Goal: Information Seeking & Learning: Learn about a topic

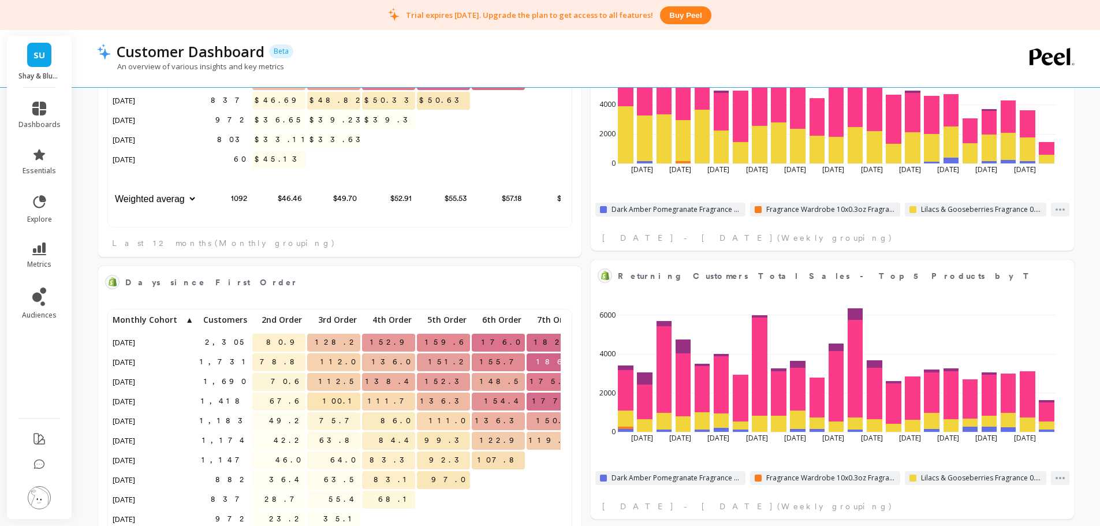
scroll to position [309, 442]
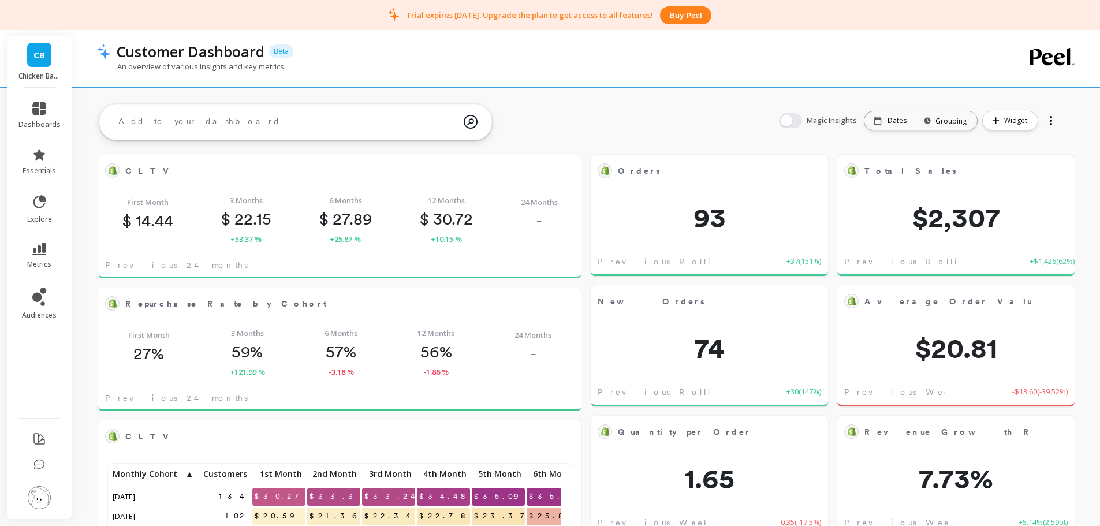
scroll to position [309, 442]
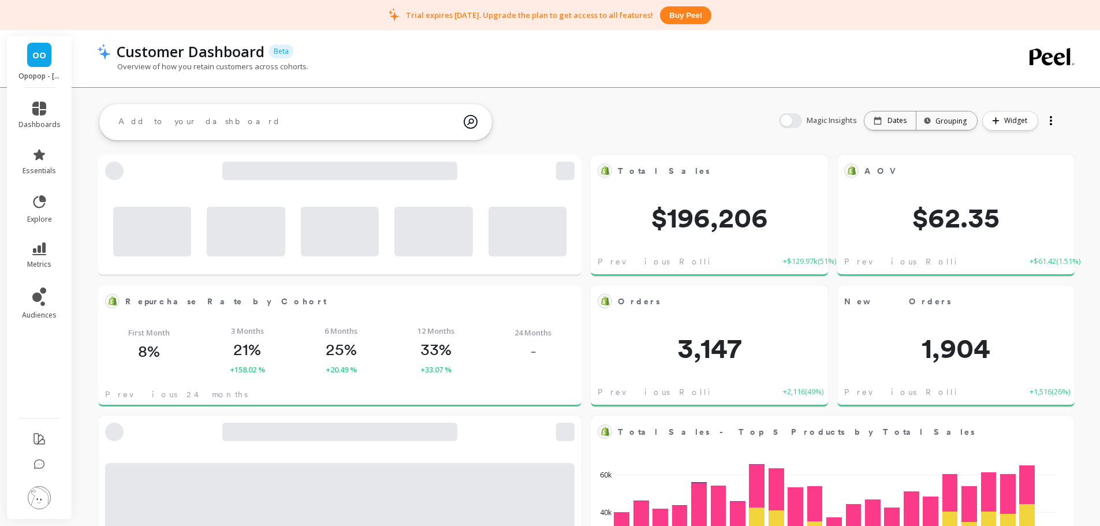
scroll to position [309, 688]
click at [40, 503] on img at bounding box center [39, 497] width 23 height 23
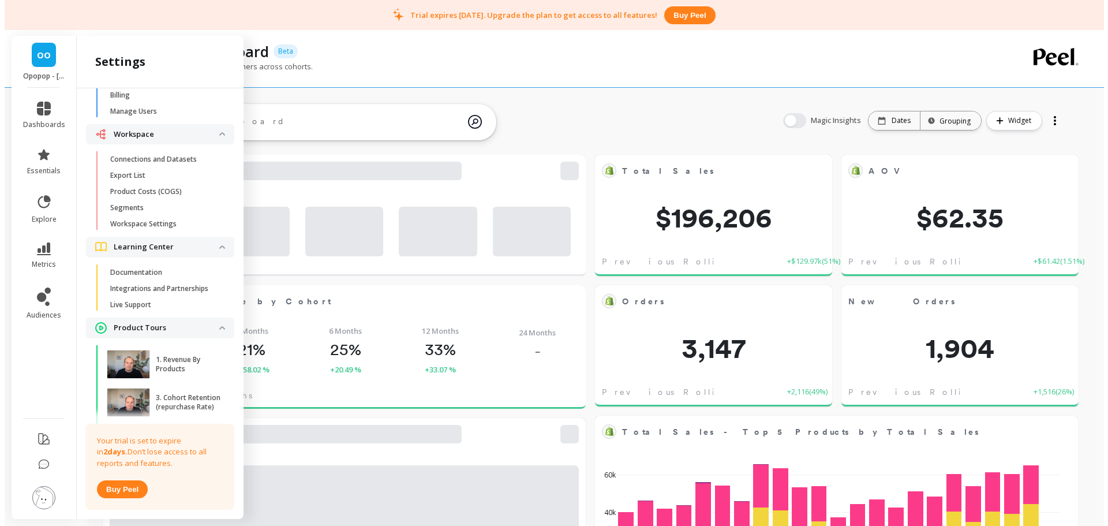
scroll to position [0, 0]
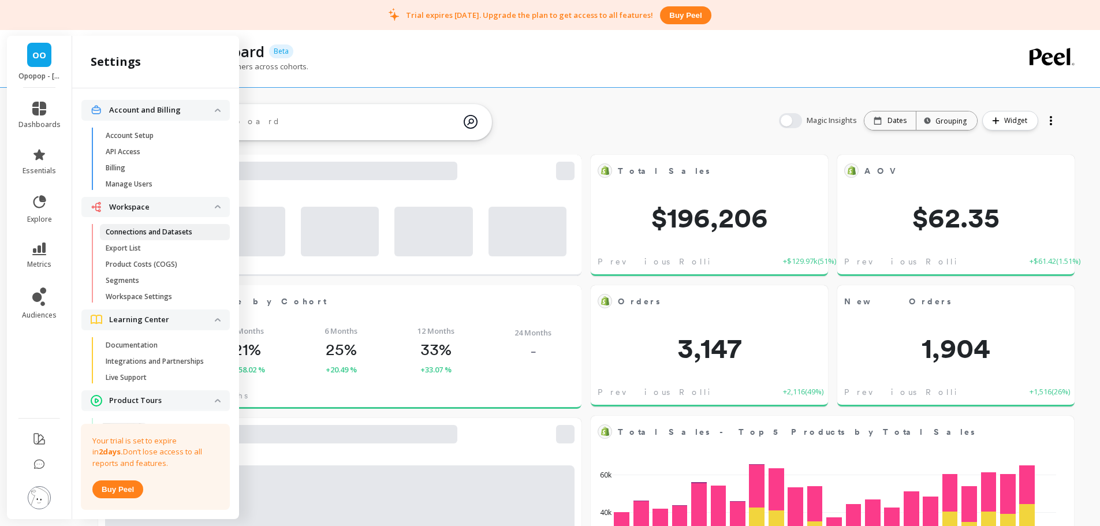
click at [137, 234] on p "Connections and Datasets" at bounding box center [149, 231] width 87 height 9
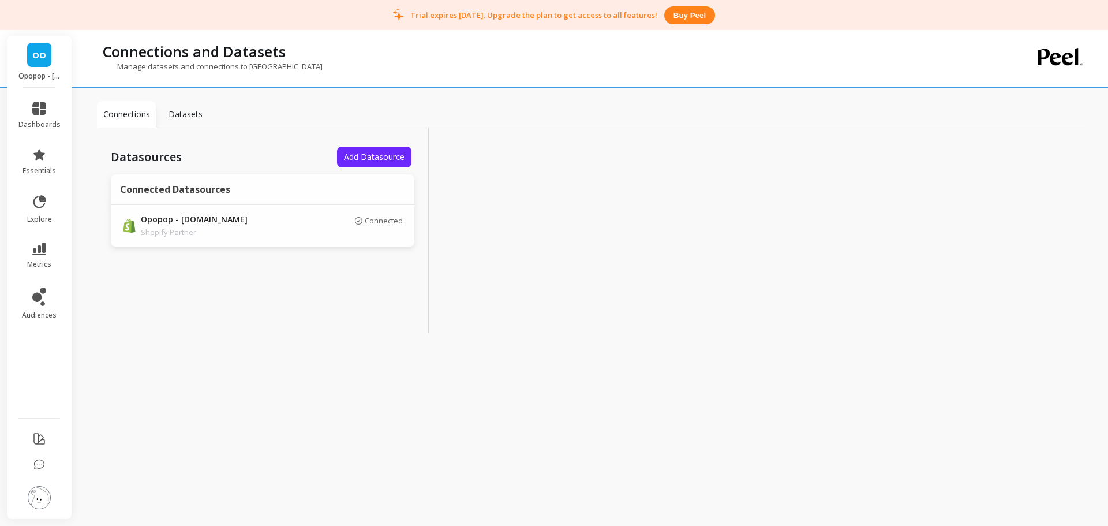
click at [36, 492] on img at bounding box center [39, 497] width 23 height 23
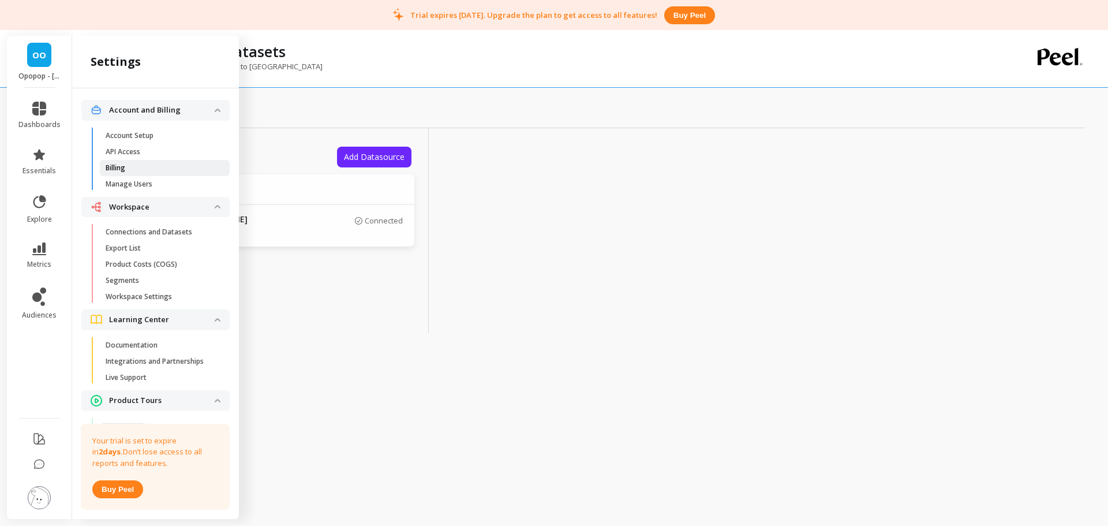
click at [135, 166] on span "Billing" at bounding box center [161, 167] width 110 height 9
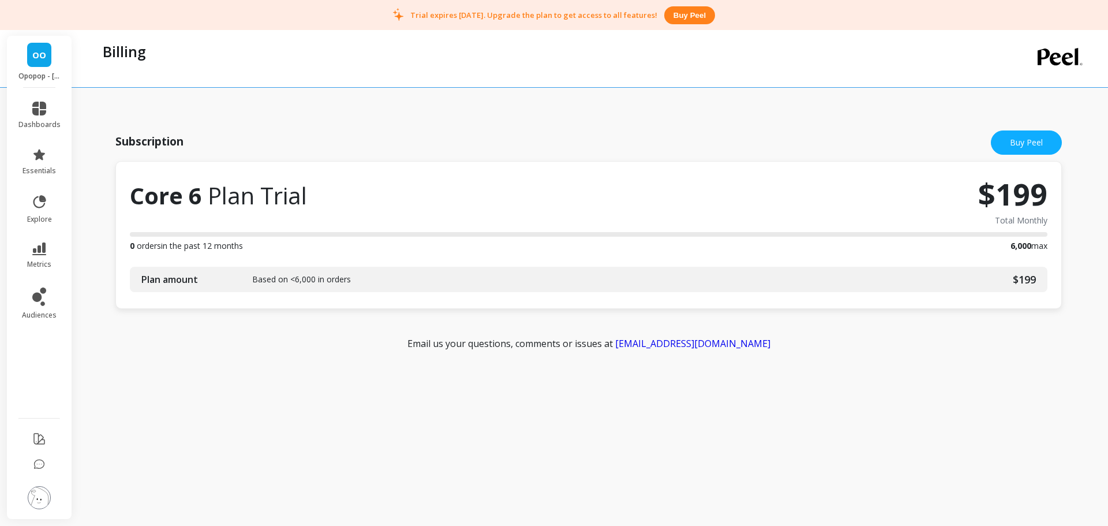
click at [42, 496] on img at bounding box center [39, 497] width 23 height 23
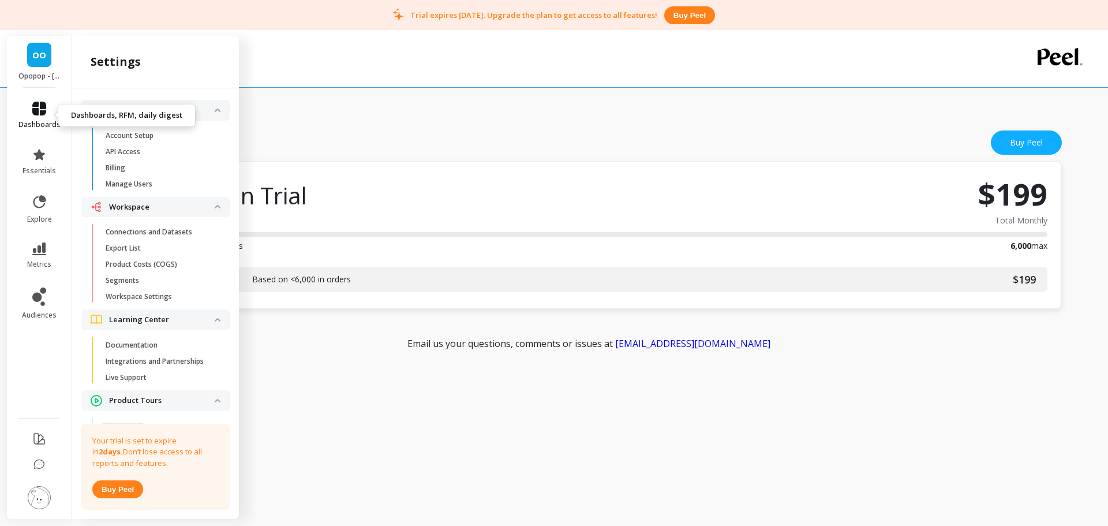
click at [42, 108] on icon at bounding box center [39, 109] width 14 height 14
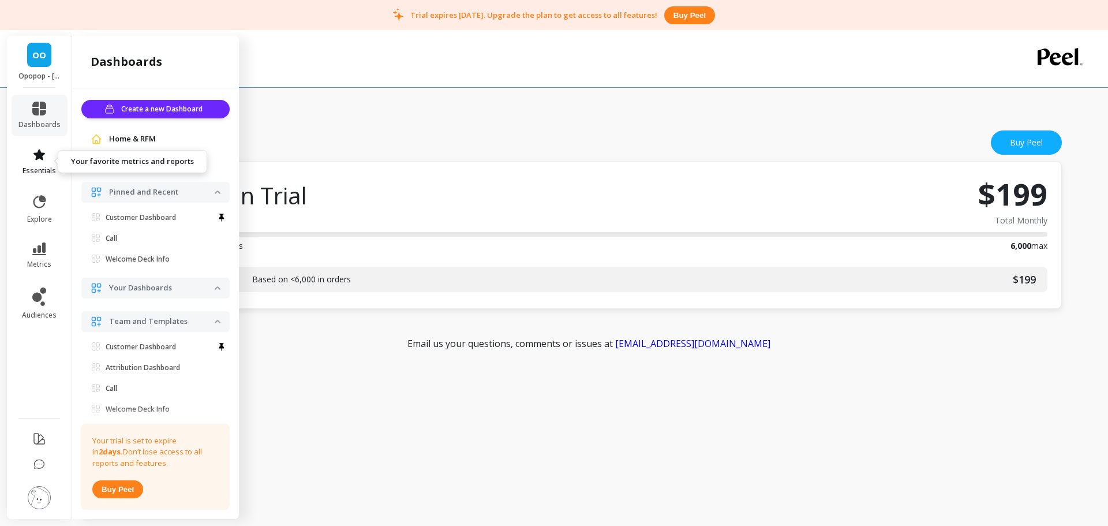
click at [32, 152] on icon at bounding box center [39, 155] width 14 height 14
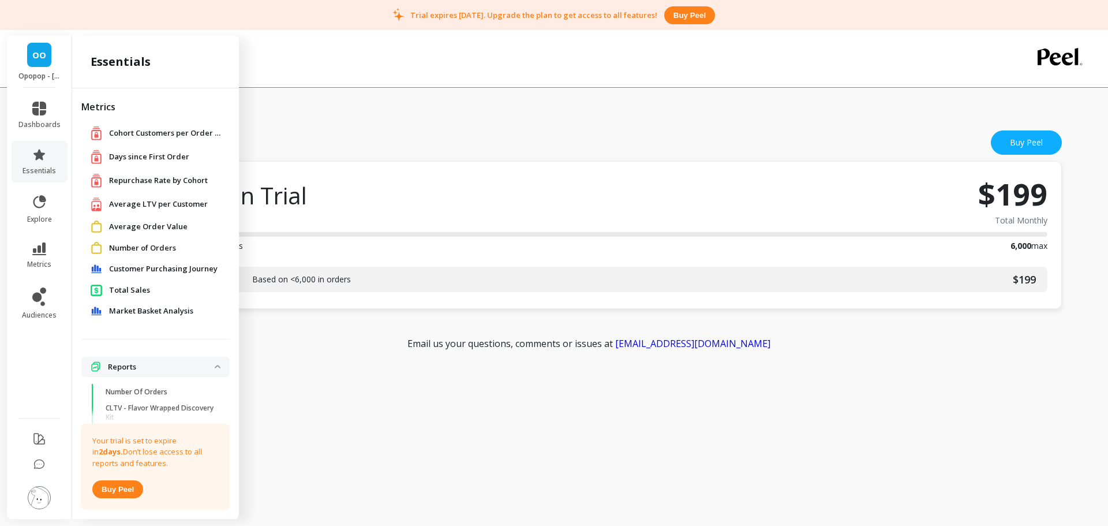
click at [132, 292] on span "Total Sales" at bounding box center [129, 291] width 41 height 12
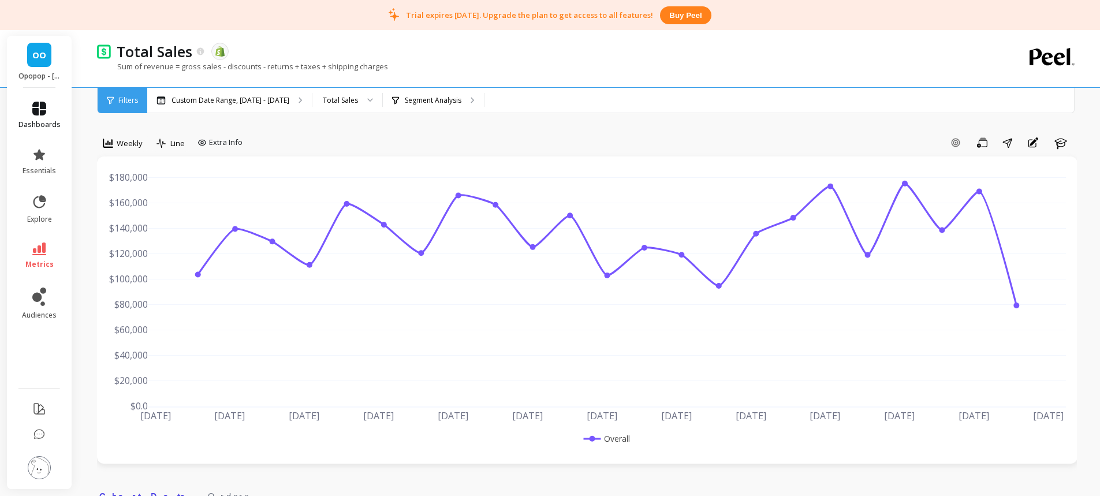
click at [47, 106] on link "dashboards" at bounding box center [39, 116] width 42 height 28
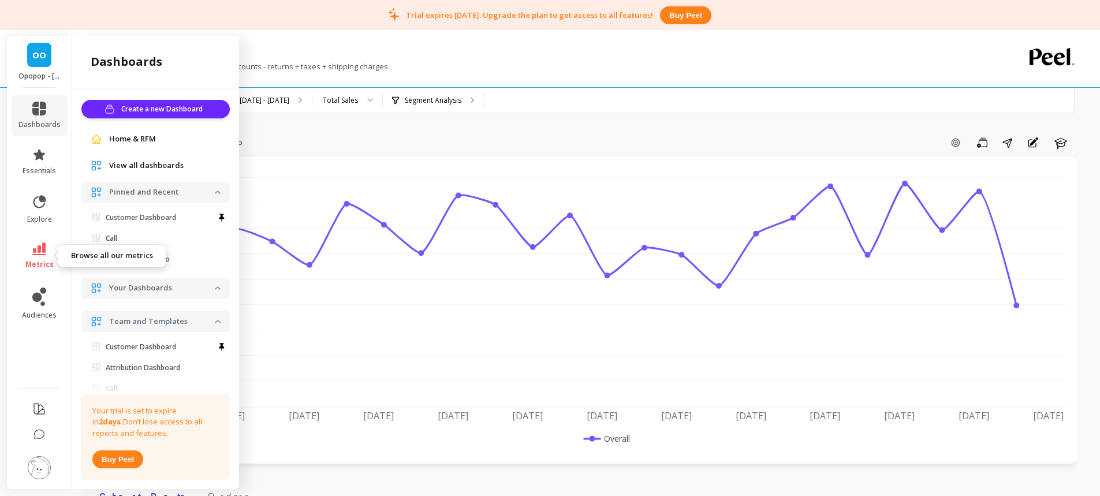
click at [47, 254] on link "metrics" at bounding box center [39, 255] width 42 height 27
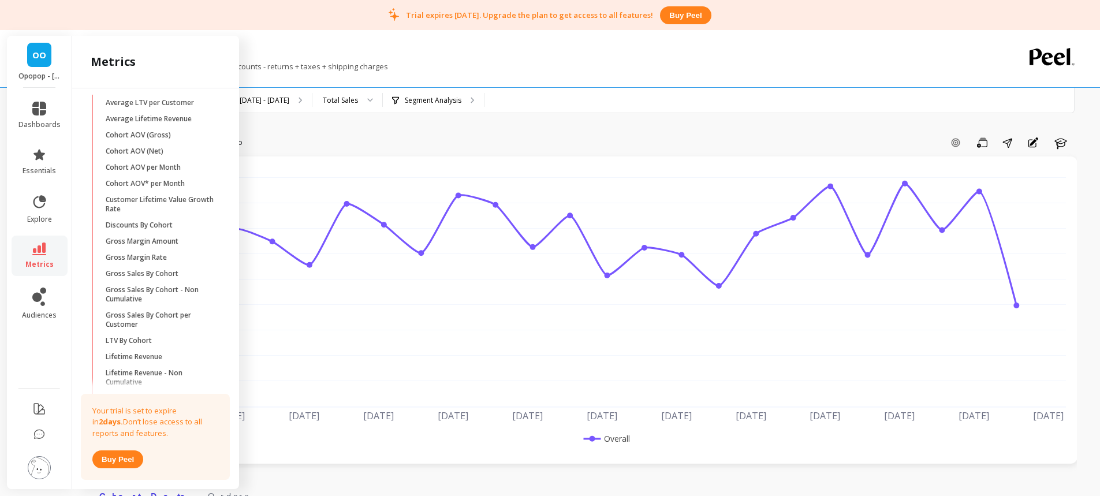
scroll to position [368, 0]
click at [177, 103] on p "Average LTV per Customer" at bounding box center [150, 98] width 88 height 9
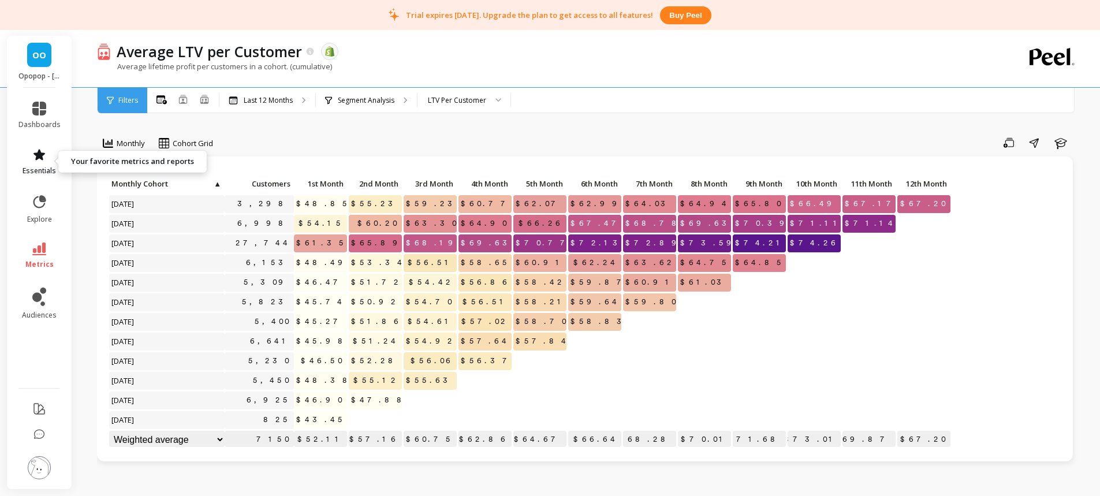
click at [44, 158] on icon at bounding box center [39, 155] width 14 height 14
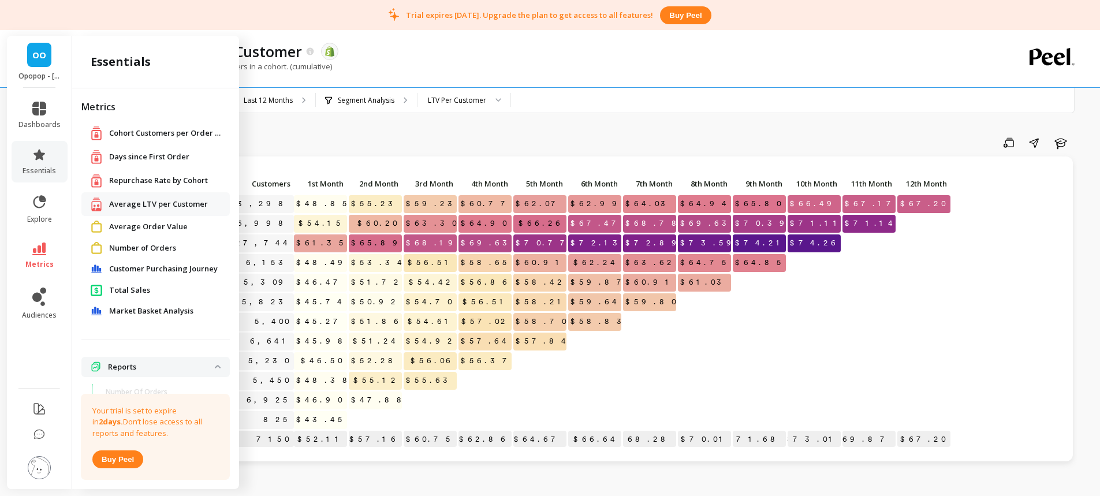
click at [332, 135] on div "Save Share Learn" at bounding box center [649, 142] width 856 height 18
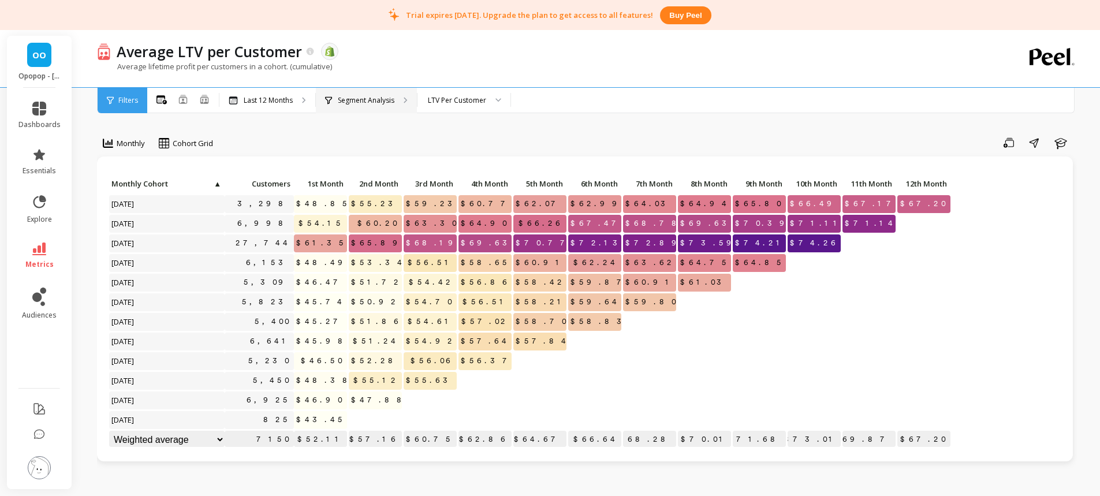
click at [360, 100] on p "Segment Analysis" at bounding box center [366, 100] width 57 height 9
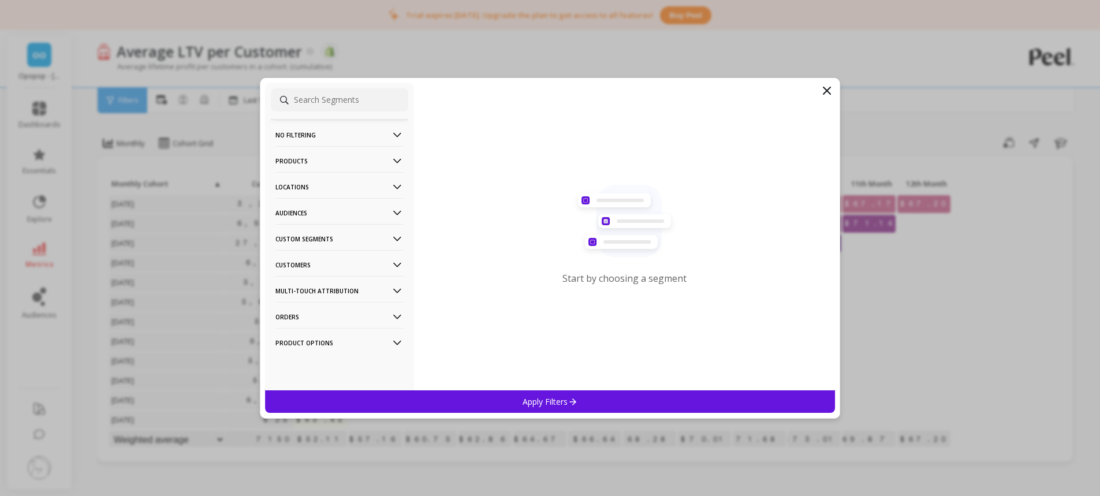
click at [309, 264] on p "Customers" at bounding box center [339, 264] width 128 height 29
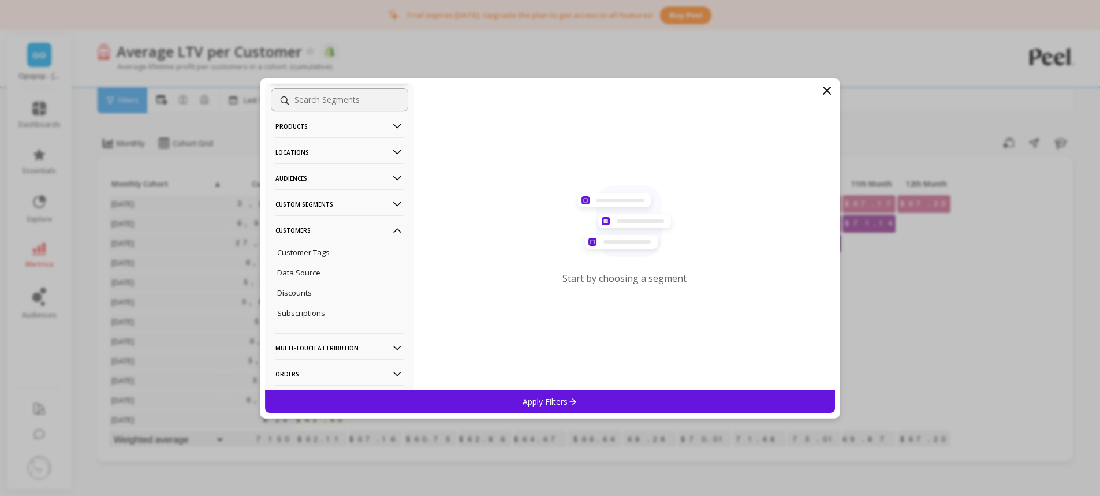
scroll to position [35, 0]
click at [332, 206] on p "Custom Segments" at bounding box center [339, 203] width 128 height 29
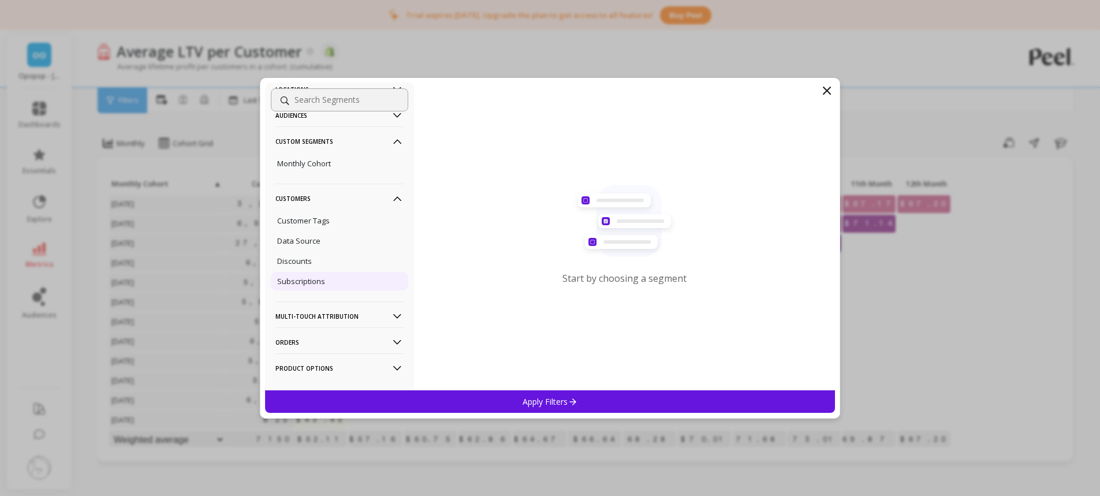
click at [325, 283] on div "Subscriptions" at bounding box center [339, 281] width 137 height 18
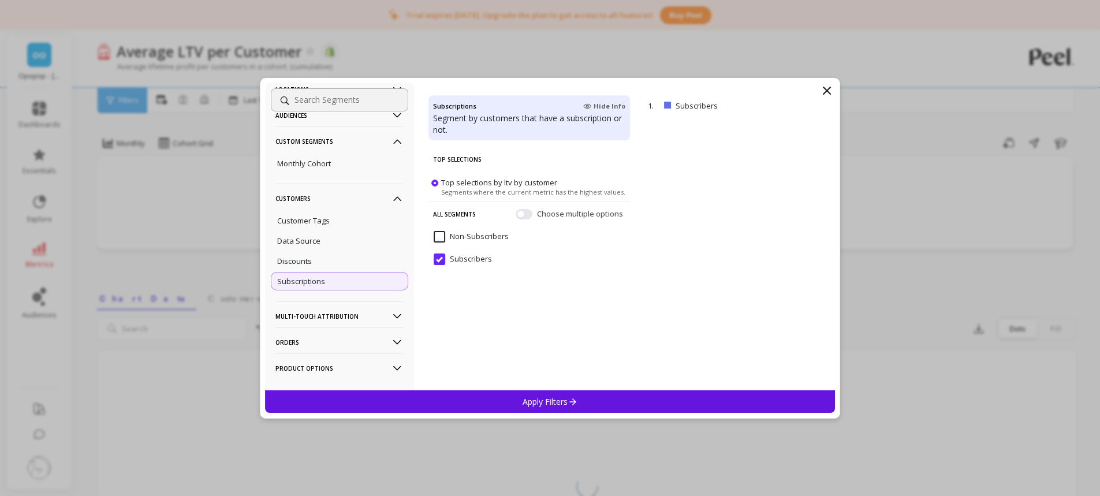
click at [296, 342] on p "Orders" at bounding box center [339, 341] width 128 height 29
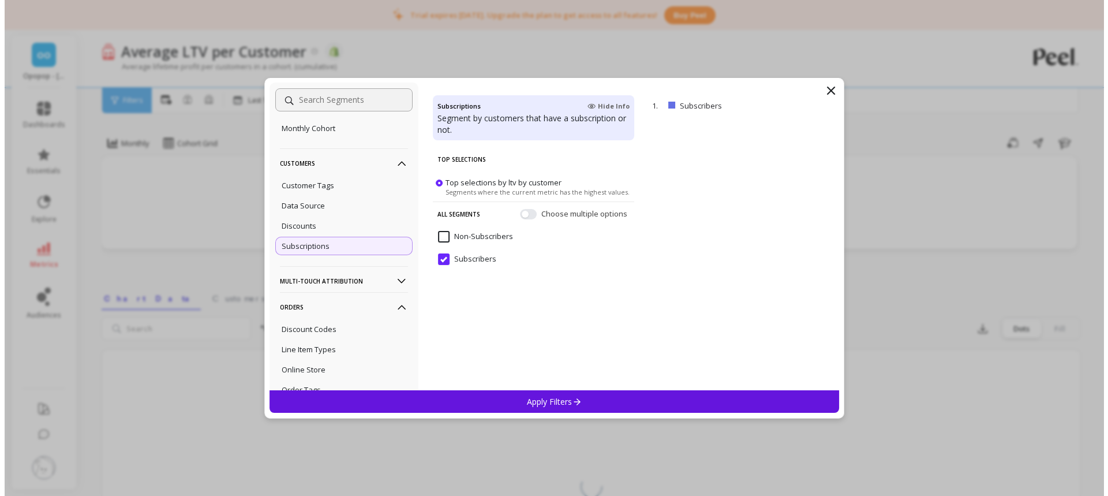
scroll to position [124, 0]
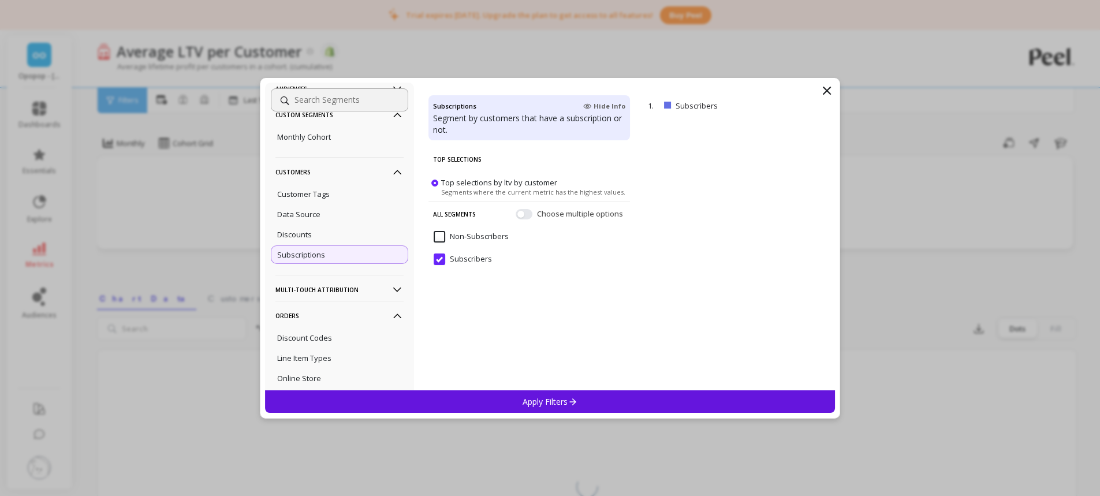
click at [829, 91] on icon at bounding box center [827, 91] width 14 height 14
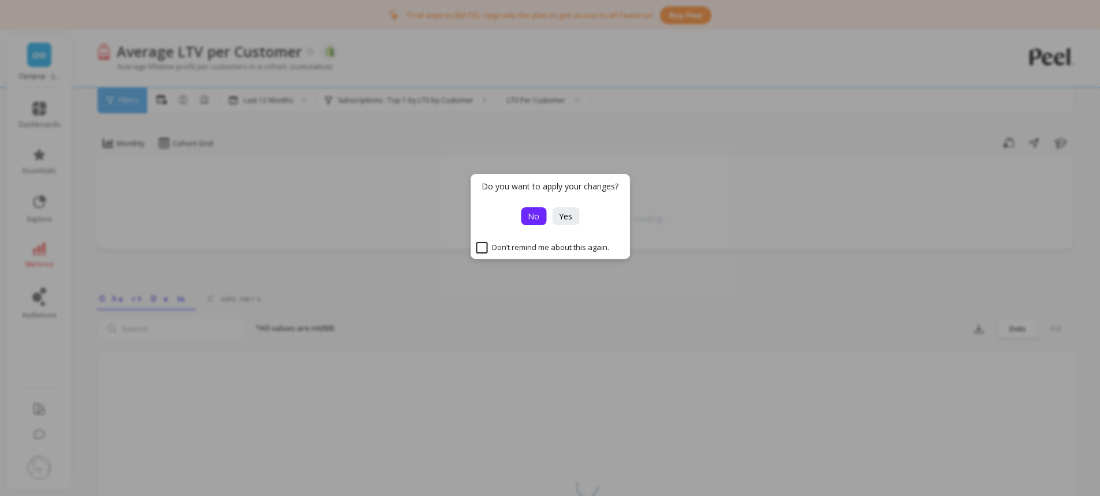
click at [531, 212] on span "No" at bounding box center [534, 216] width 12 height 11
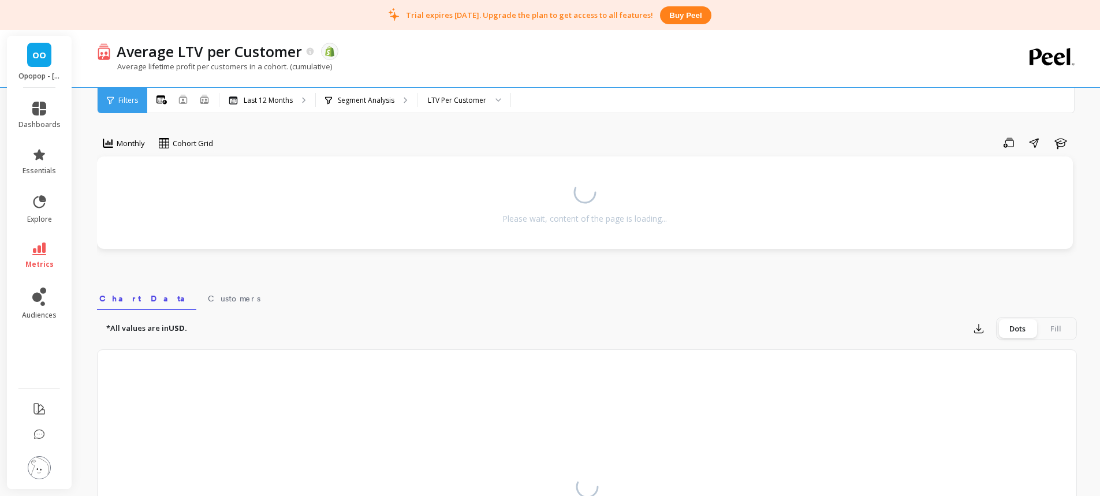
click at [41, 465] on img at bounding box center [39, 467] width 23 height 23
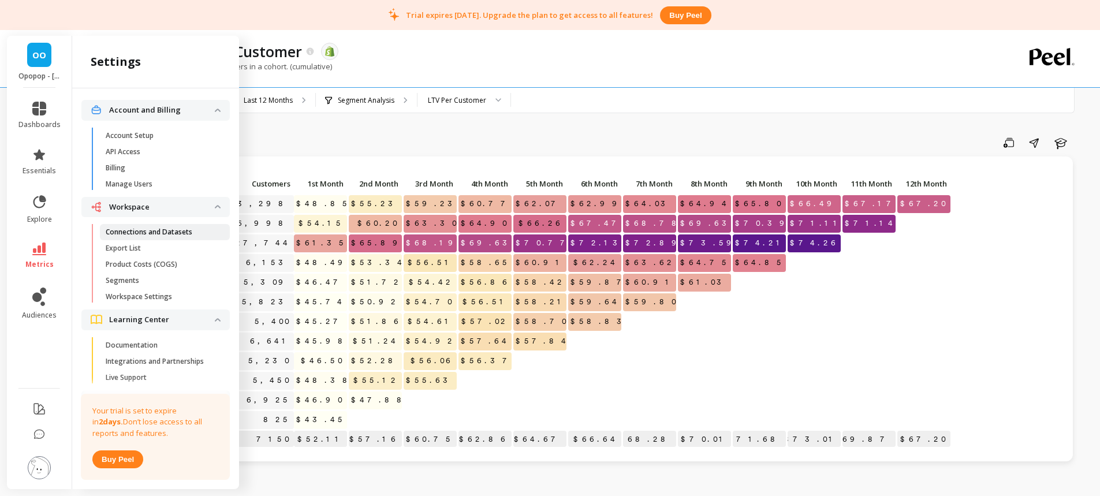
click at [143, 231] on p "Connections and Datasets" at bounding box center [149, 231] width 87 height 9
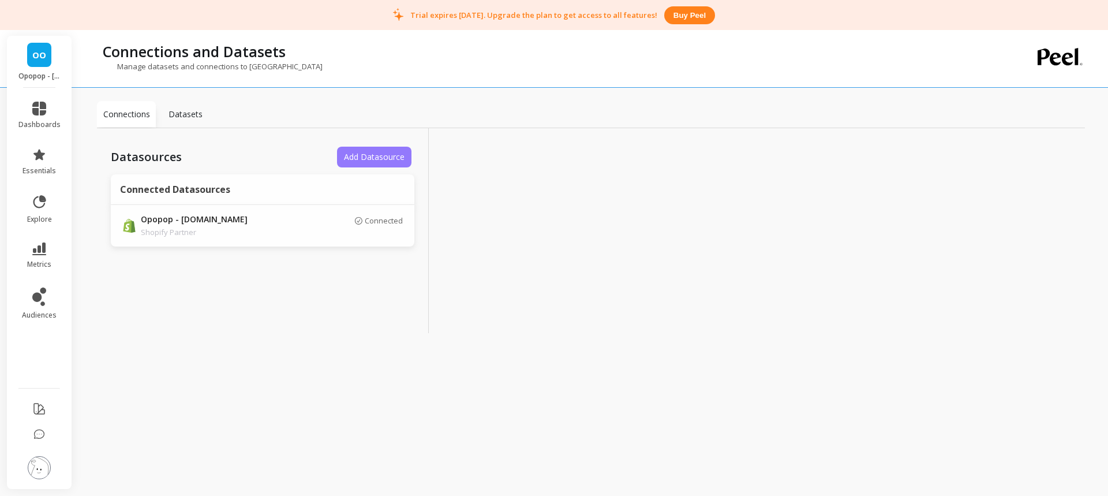
click at [376, 158] on span "Add Datasource" at bounding box center [374, 156] width 61 height 11
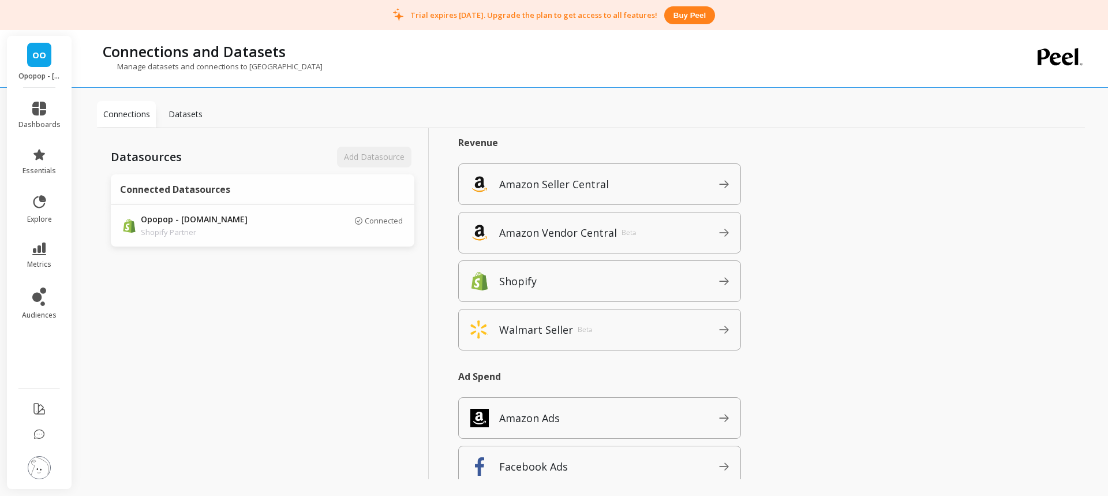
scroll to position [53, 0]
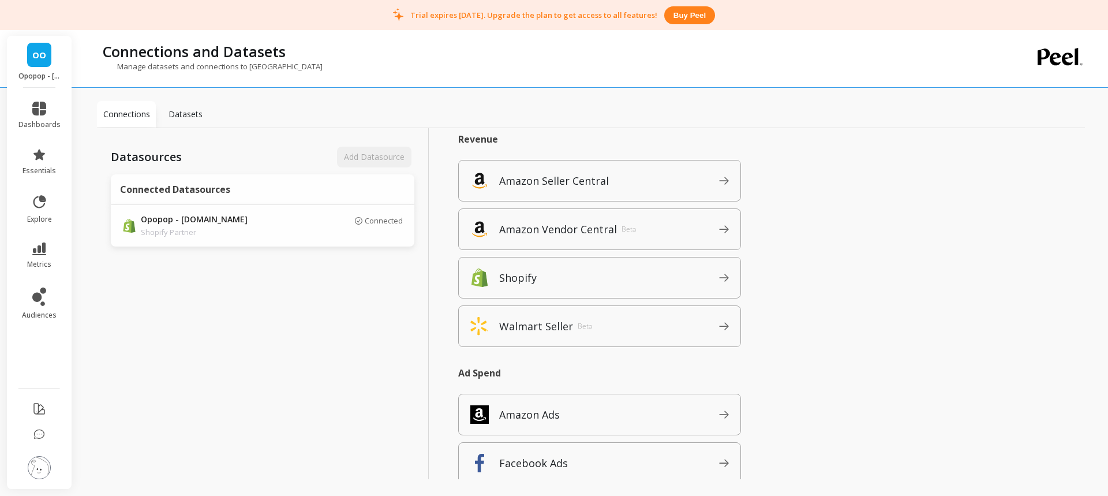
click at [273, 306] on div "Datasources Add Datasource Connected Datasources Opopop - opopopshop.myshopify.…" at bounding box center [263, 316] width 332 height 376
click at [38, 55] on span "OO" at bounding box center [39, 54] width 14 height 13
drag, startPoint x: 569, startPoint y: 179, endPoint x: 51, endPoint y: 54, distance: 532.6
click at [42, 53] on span "OO" at bounding box center [39, 54] width 14 height 13
click at [621, 102] on div "Connections Datasets" at bounding box center [591, 114] width 988 height 27
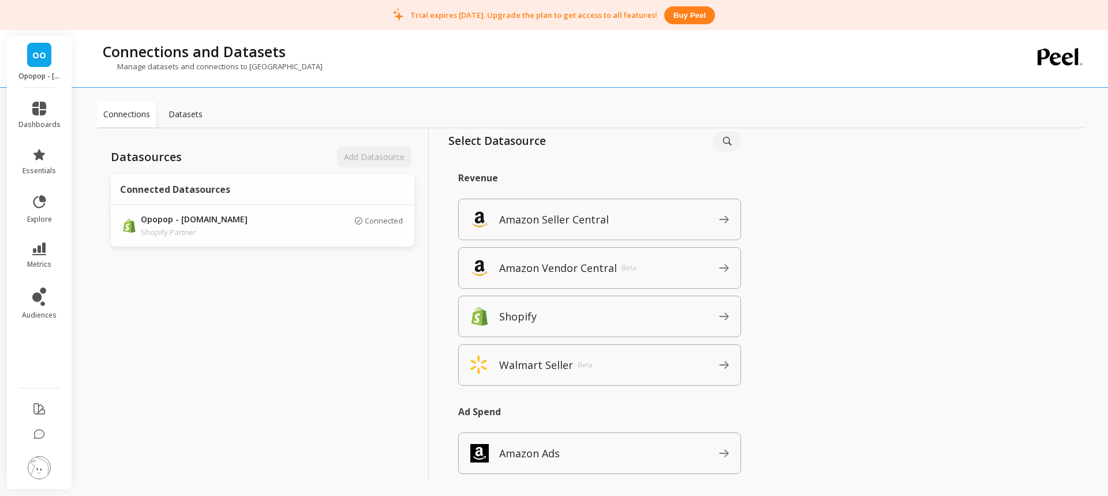
scroll to position [0, 0]
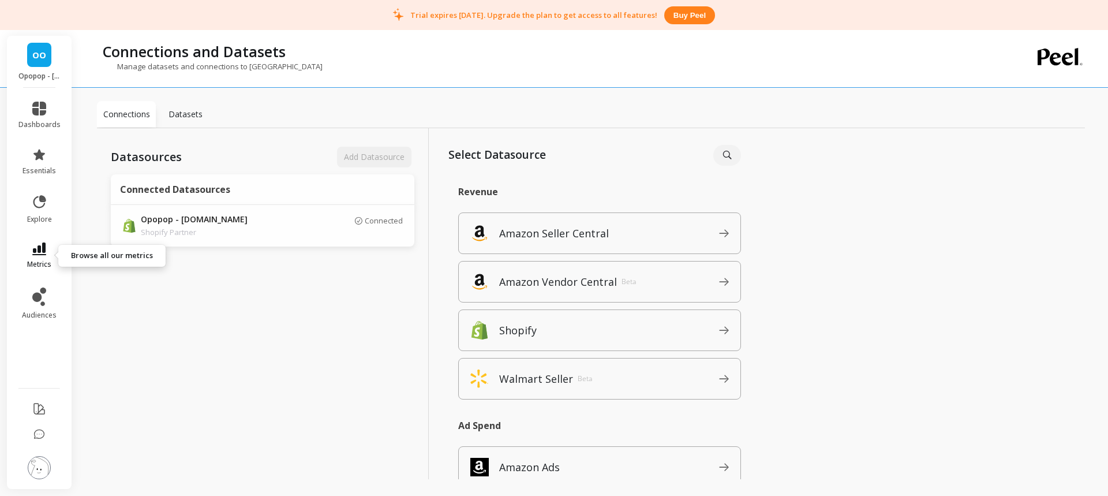
click at [40, 244] on icon at bounding box center [39, 248] width 14 height 13
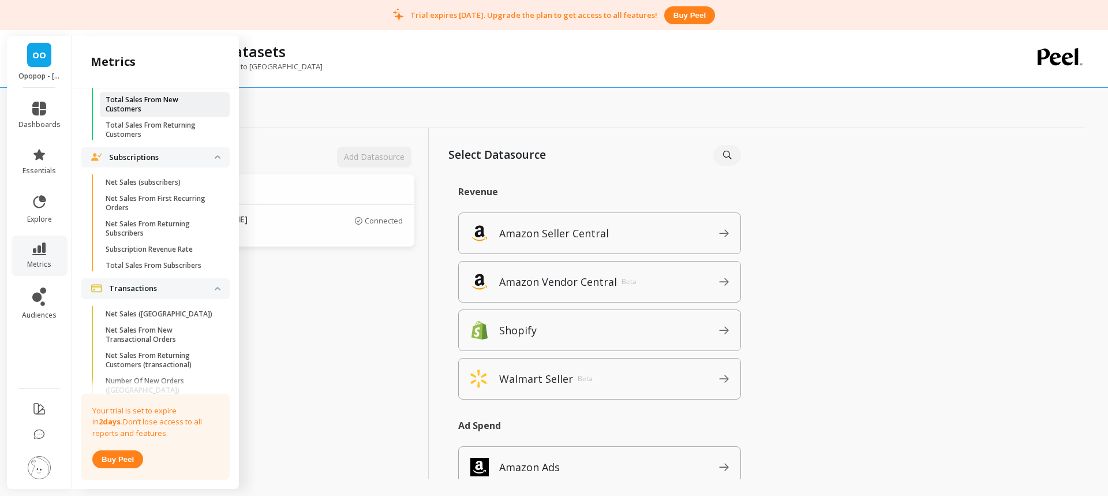
scroll to position [1834, 0]
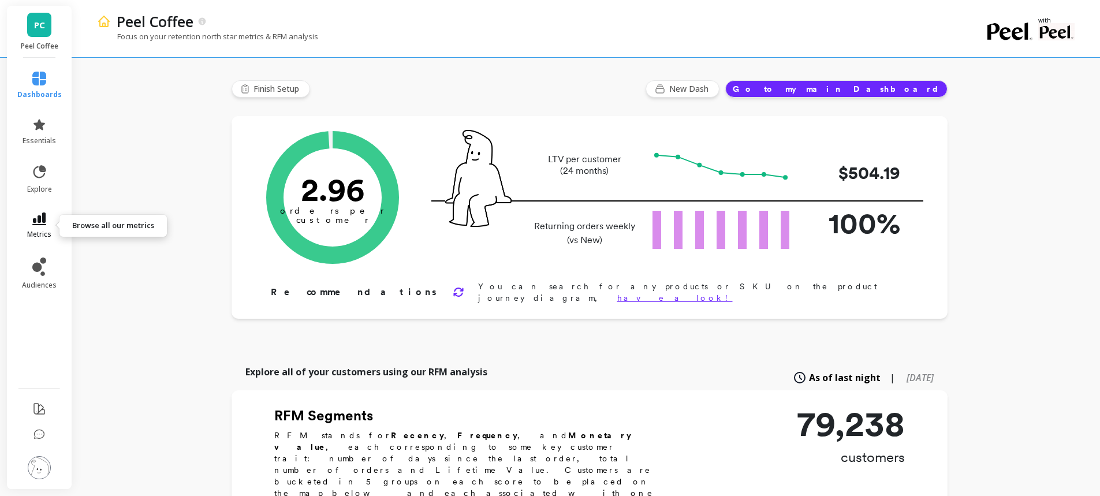
click at [44, 214] on icon at bounding box center [39, 218] width 14 height 13
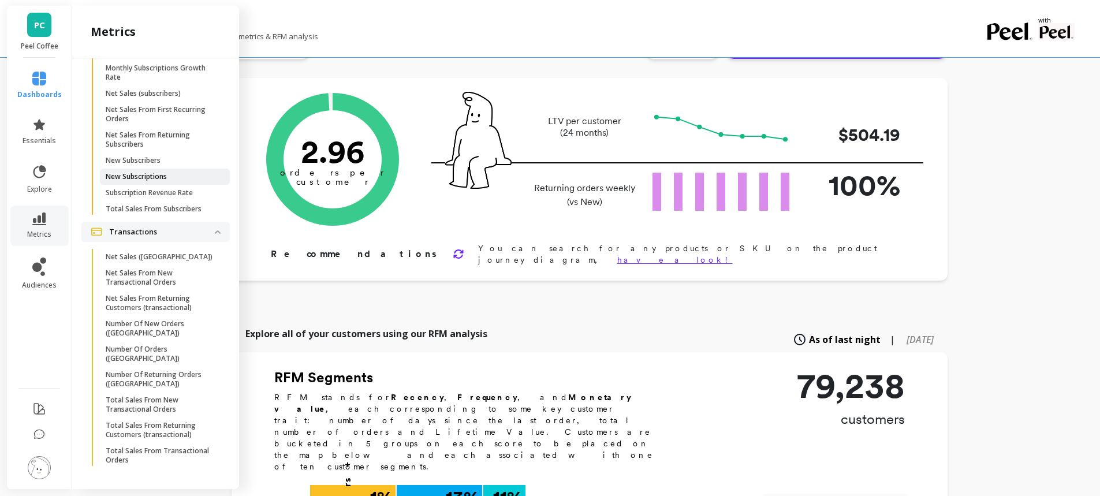
scroll to position [58, 0]
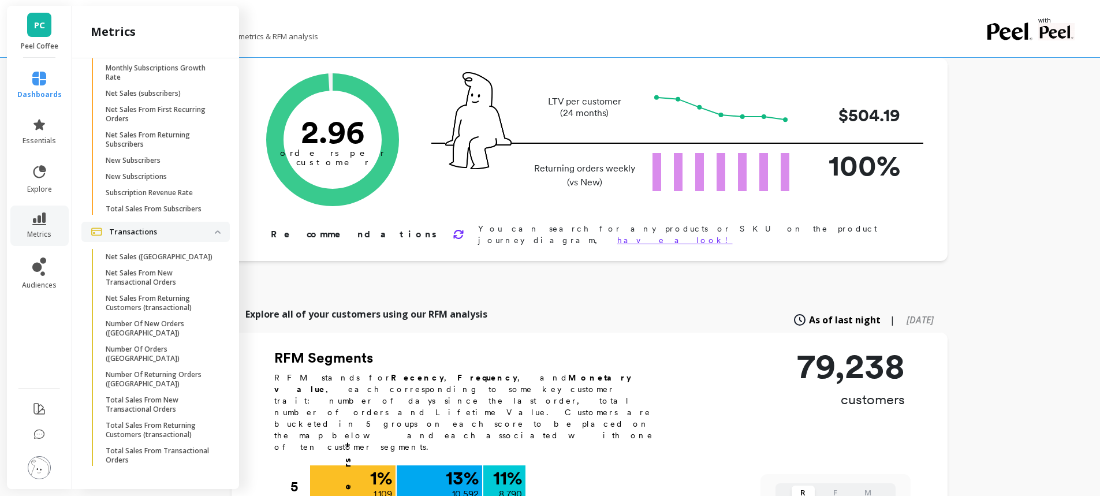
click at [33, 463] on img at bounding box center [39, 467] width 23 height 23
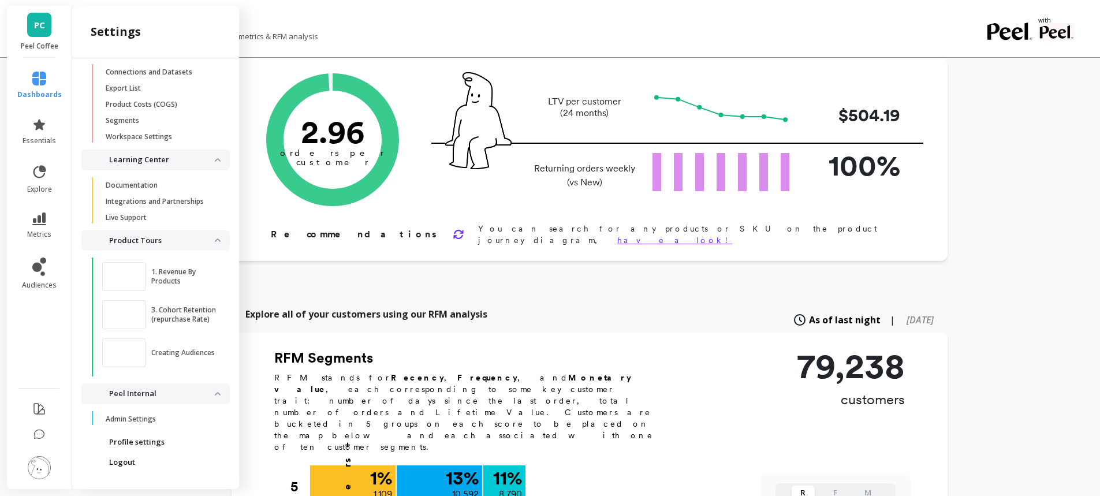
scroll to position [0, 0]
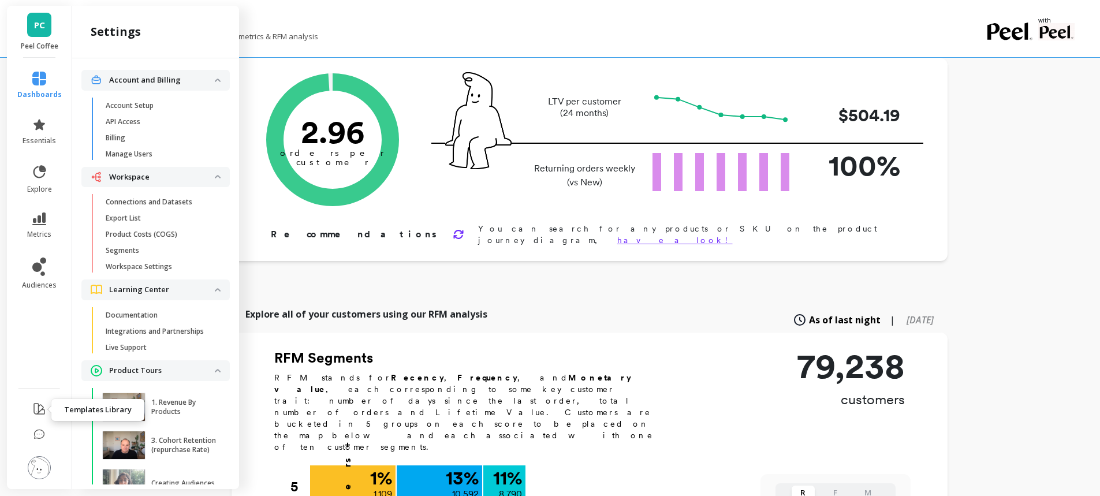
click at [44, 415] on icon at bounding box center [39, 409] width 14 height 14
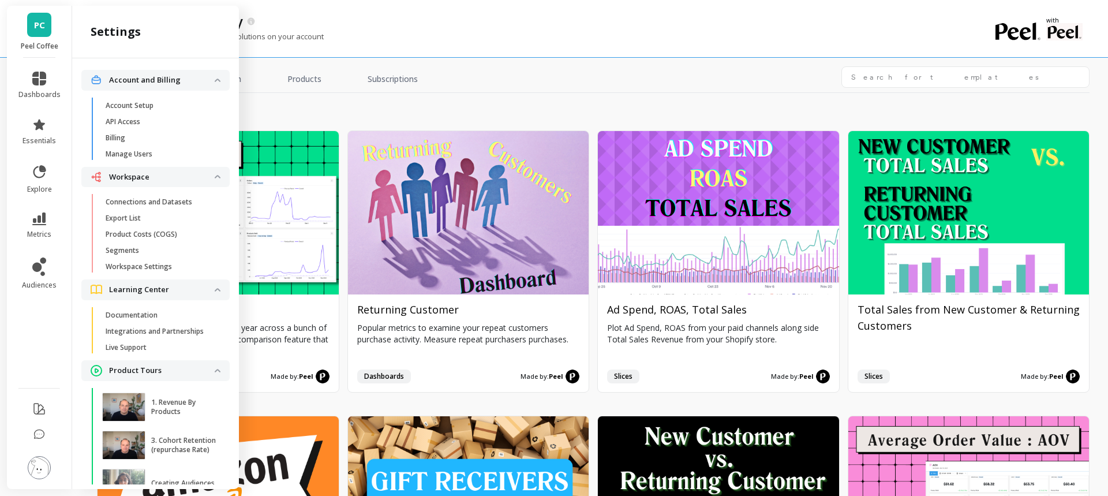
click at [445, 32] on div "Get inspired and install template solutions on your account" at bounding box center [544, 42] width 894 height 22
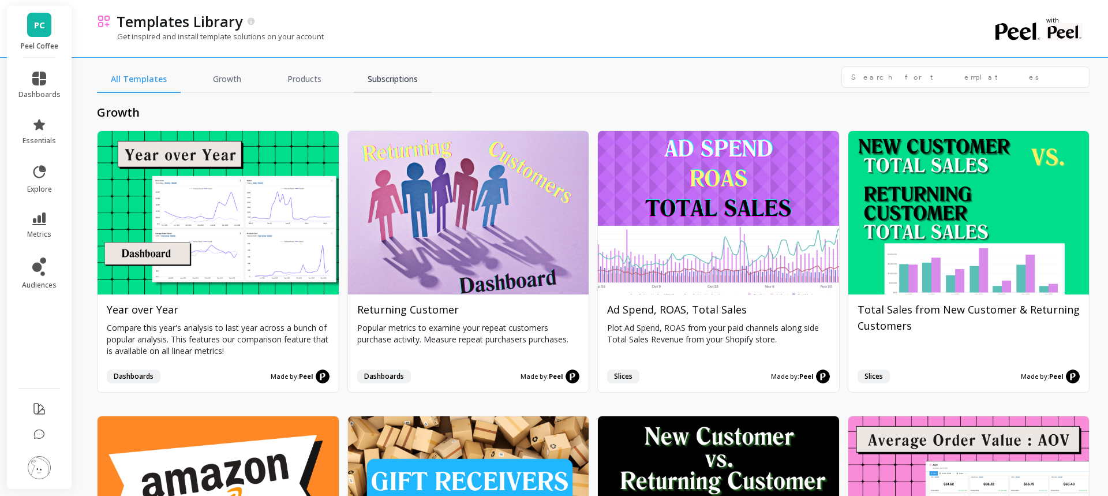
click at [388, 83] on link "Subscriptions" at bounding box center [393, 79] width 78 height 27
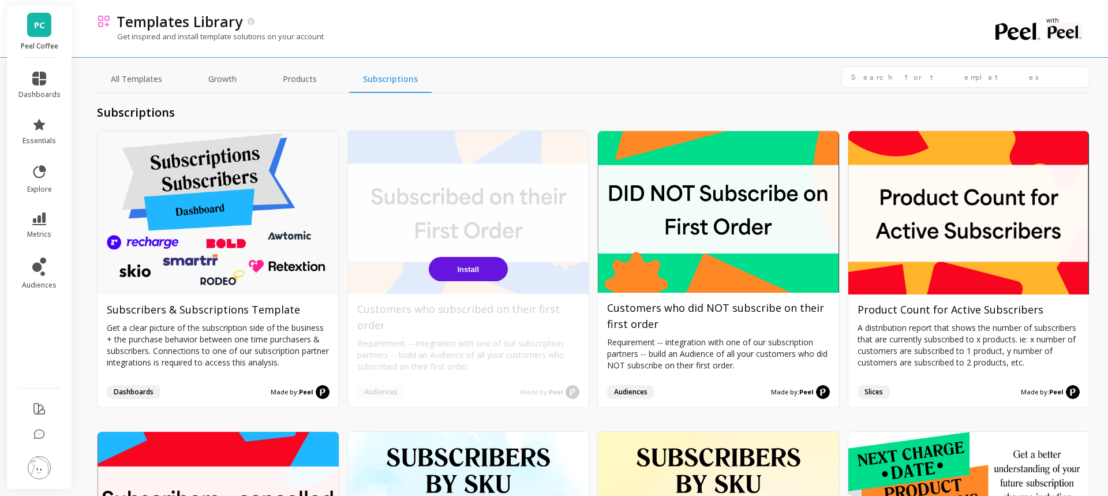
click at [469, 268] on span "Install" at bounding box center [468, 269] width 22 height 9
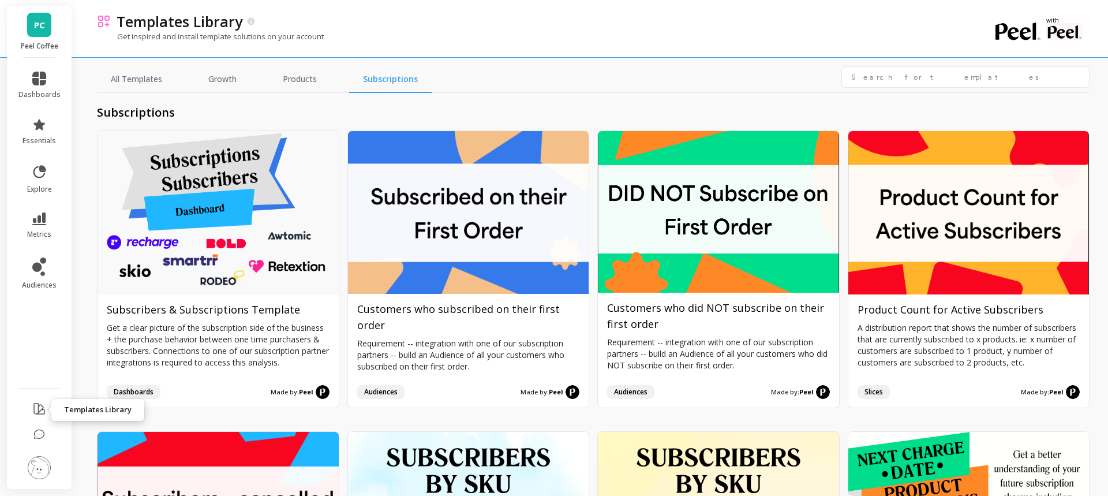
click at [40, 409] on icon at bounding box center [39, 409] width 14 height 14
click at [42, 408] on icon at bounding box center [39, 409] width 14 height 14
click at [36, 410] on icon at bounding box center [39, 409] width 14 height 14
click at [406, 83] on link "Subscriptions" at bounding box center [390, 79] width 83 height 27
click at [38, 410] on icon at bounding box center [39, 409] width 14 height 14
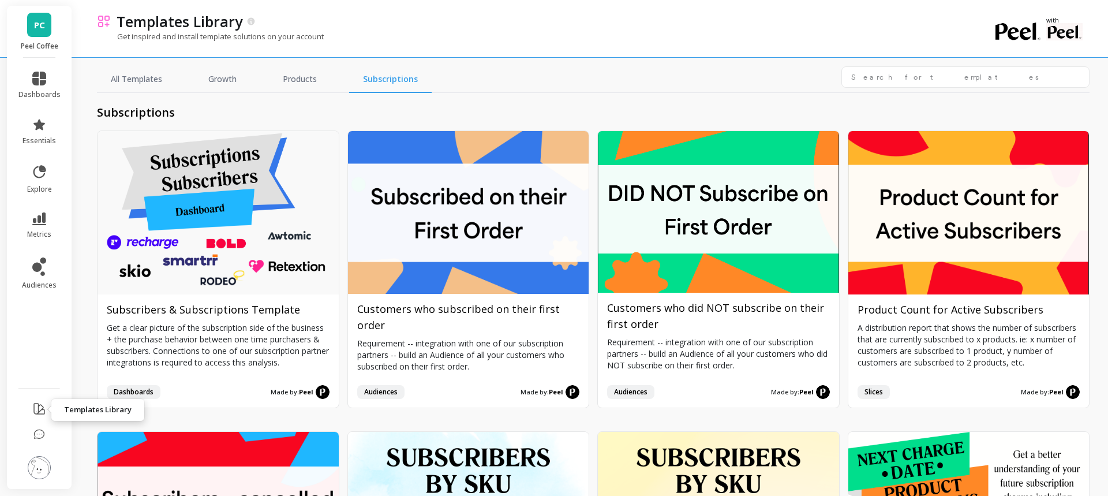
click at [41, 410] on icon at bounding box center [39, 409] width 10 height 10
click at [379, 76] on link "Subscriptions" at bounding box center [390, 79] width 83 height 27
click at [745, 69] on div "All Templates Growth Products Subscriptions" at bounding box center [593, 79] width 993 height 27
click at [47, 268] on link "audiences" at bounding box center [39, 273] width 42 height 32
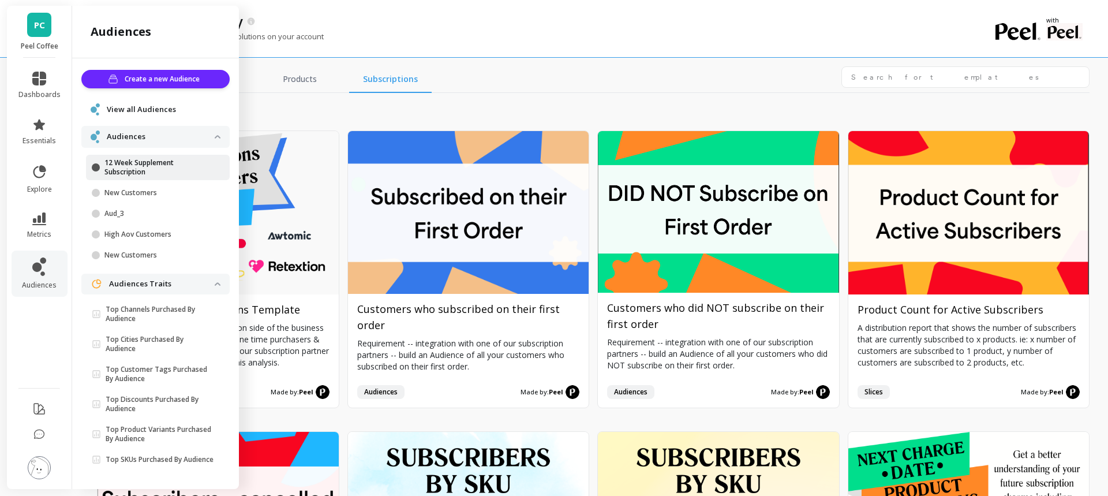
click at [142, 165] on p "12 Week Supplement Subscription" at bounding box center [159, 167] width 110 height 18
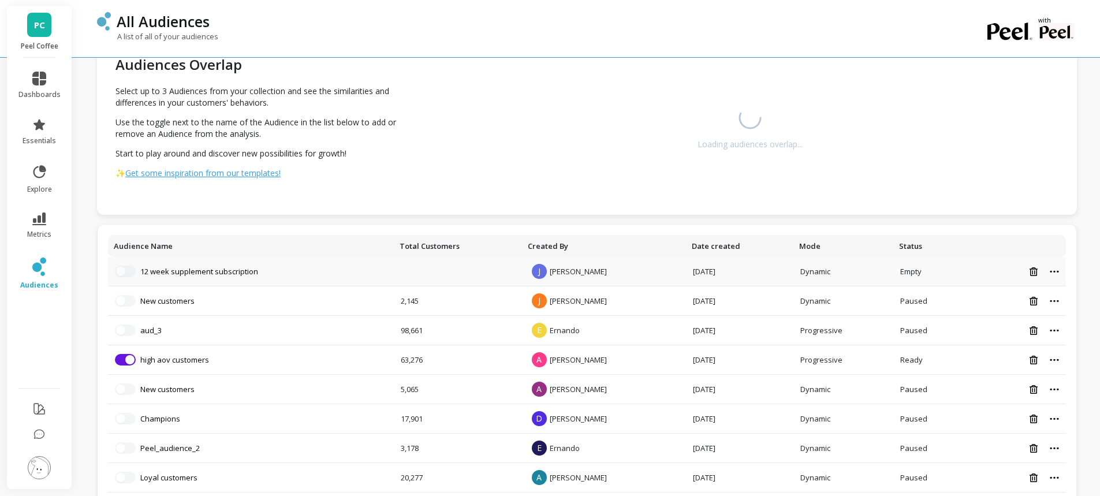
scroll to position [58, 0]
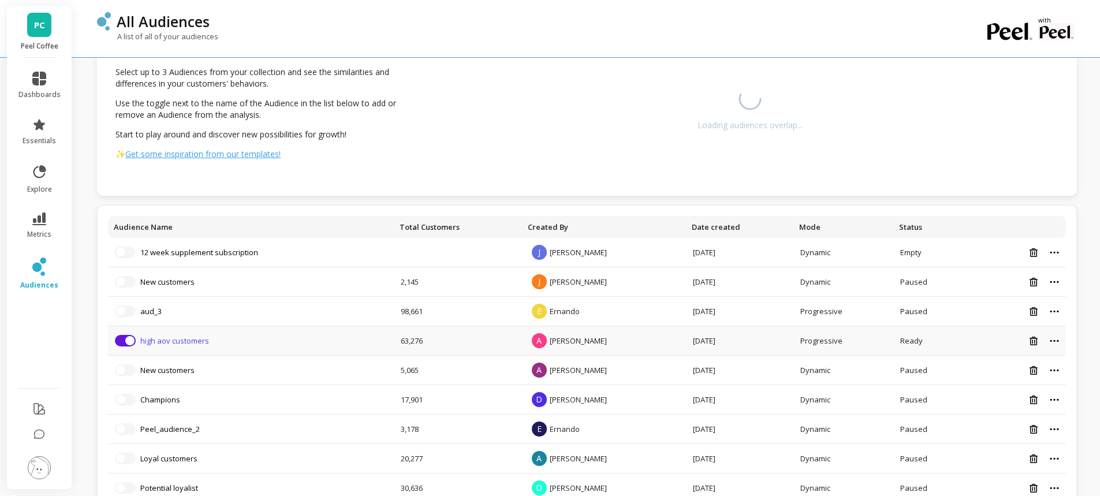
click at [191, 343] on link "high aov customers" at bounding box center [174, 340] width 69 height 10
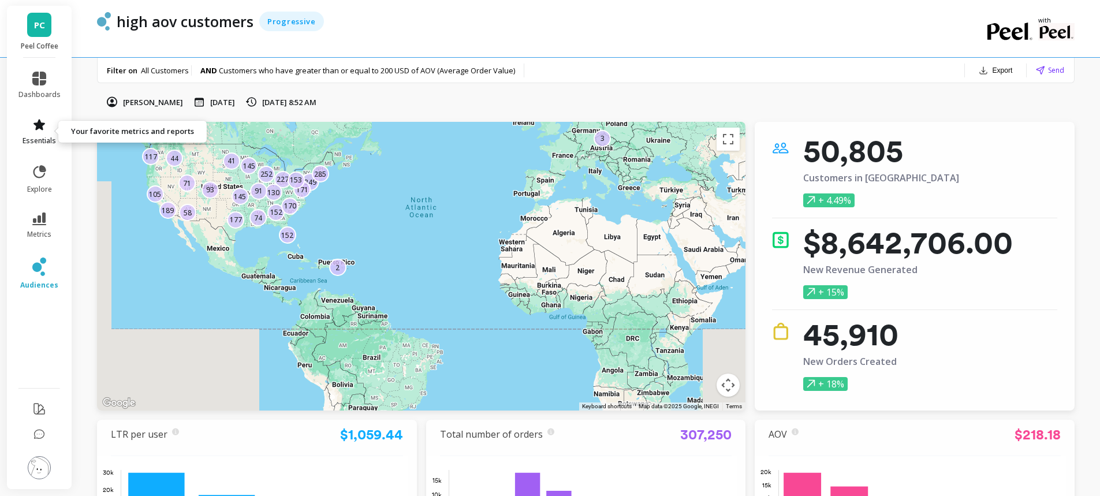
click at [42, 128] on icon at bounding box center [39, 124] width 12 height 11
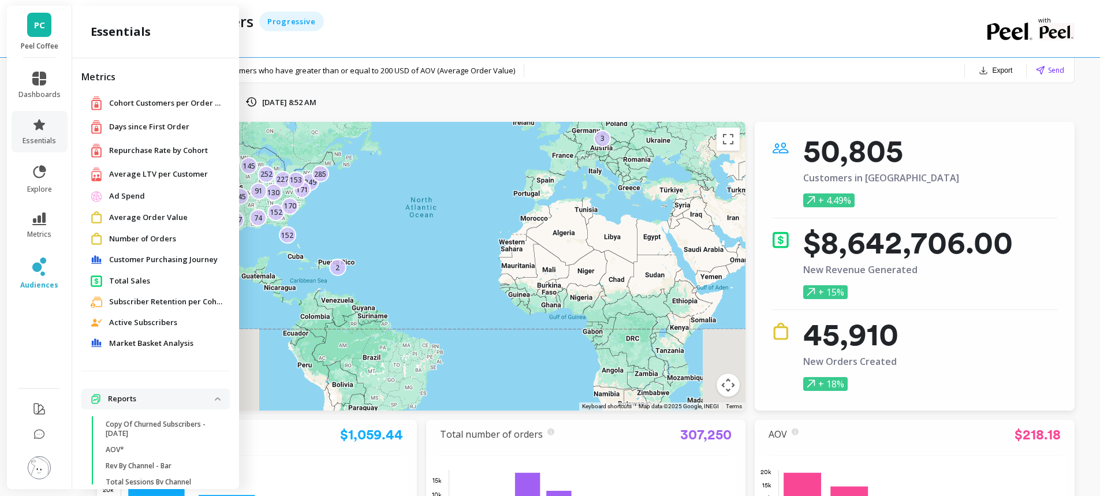
click at [155, 173] on span "Average LTV per Customer" at bounding box center [158, 175] width 99 height 12
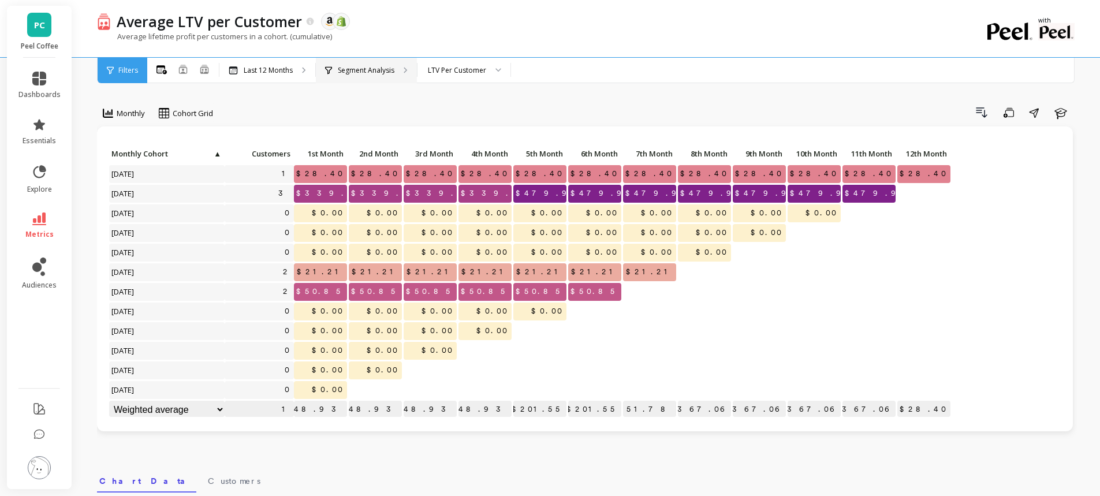
click at [364, 69] on p "Segment Analysis" at bounding box center [366, 70] width 57 height 9
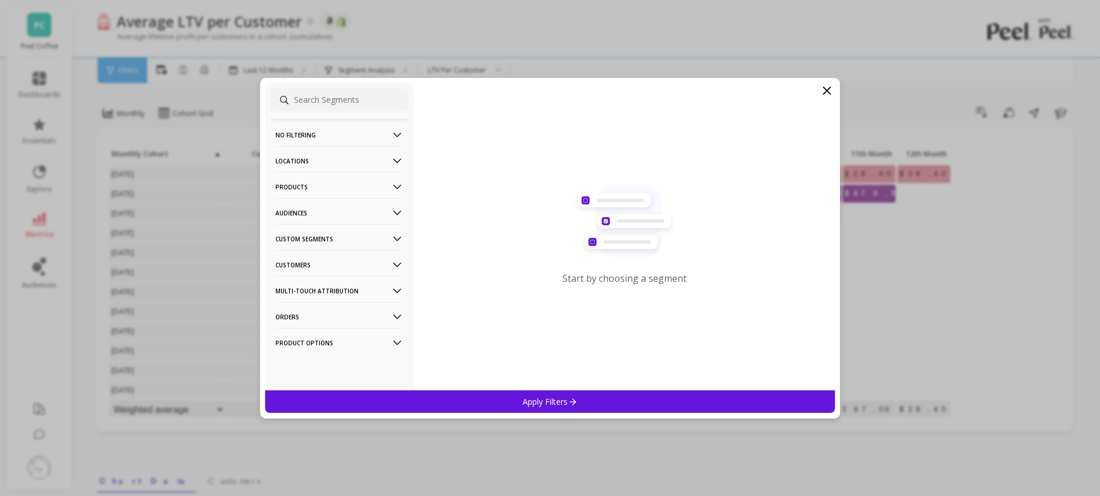
click at [294, 216] on p "Audiences" at bounding box center [339, 212] width 128 height 29
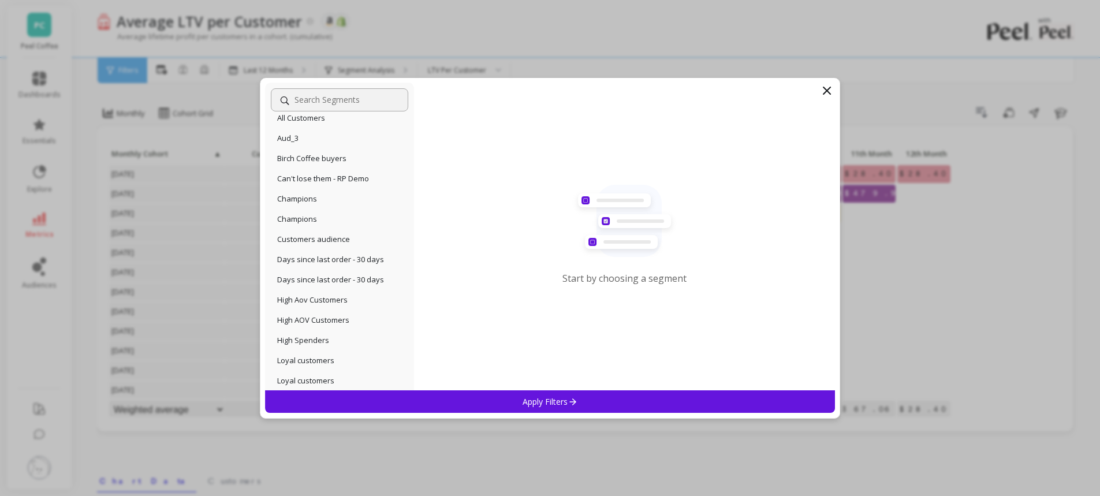
scroll to position [155, 0]
click at [312, 281] on p "High Aov Customers" at bounding box center [312, 282] width 70 height 10
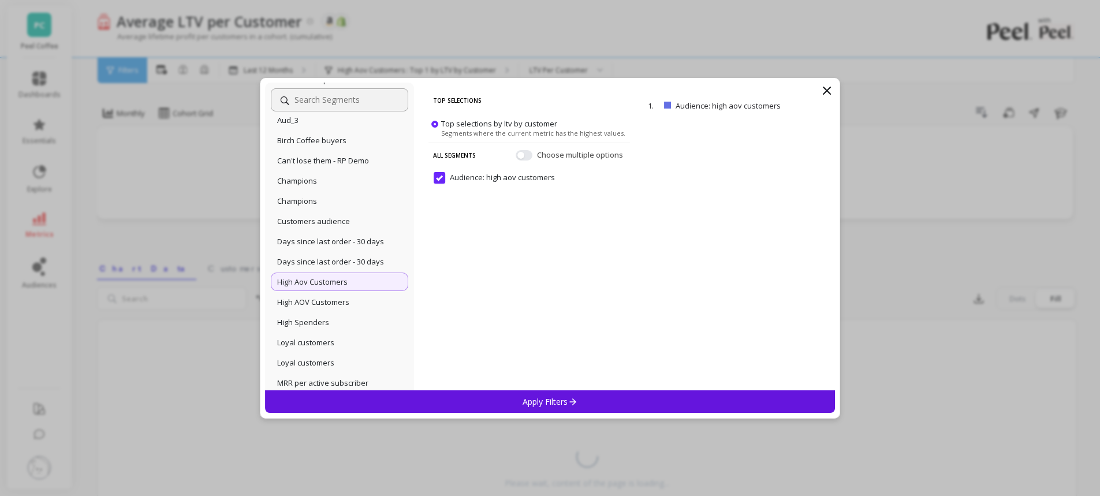
click at [546, 401] on p "Apply Filters" at bounding box center [549, 401] width 55 height 11
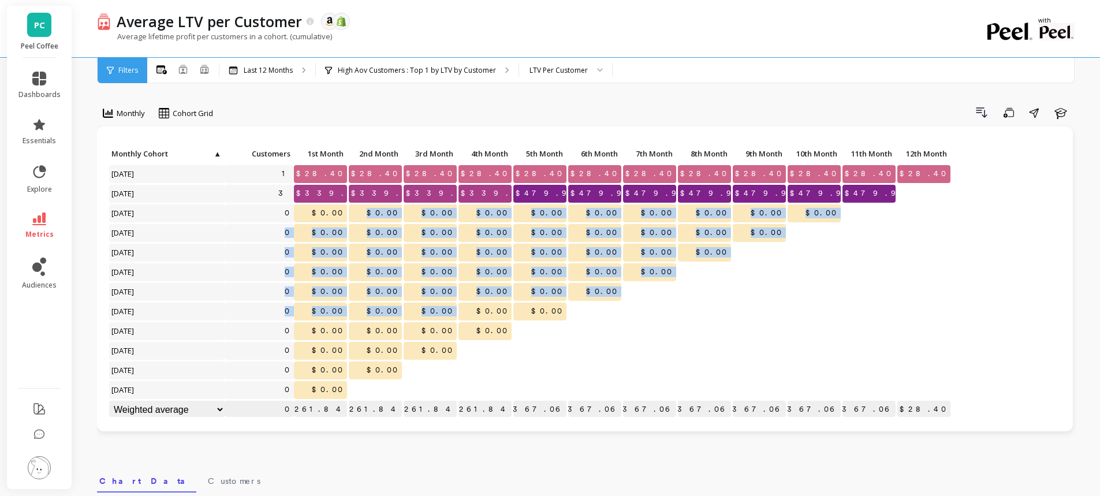
drag, startPoint x: 344, startPoint y: 210, endPoint x: 475, endPoint y: 309, distance: 164.4
click at [475, 309] on div "Click to create an audience 1 $28.40 $28.40 $28.40 $28.40 $28.40 $28.40 $28.40 …" at bounding box center [530, 282] width 843 height 275
click at [482, 297] on p "$0.00" at bounding box center [484, 291] width 53 height 17
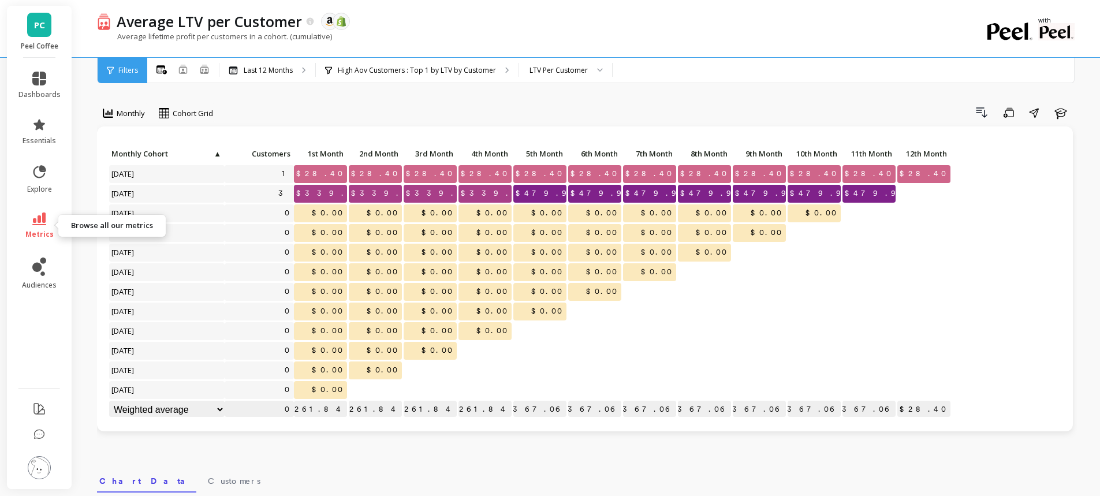
click at [38, 221] on icon at bounding box center [39, 218] width 14 height 13
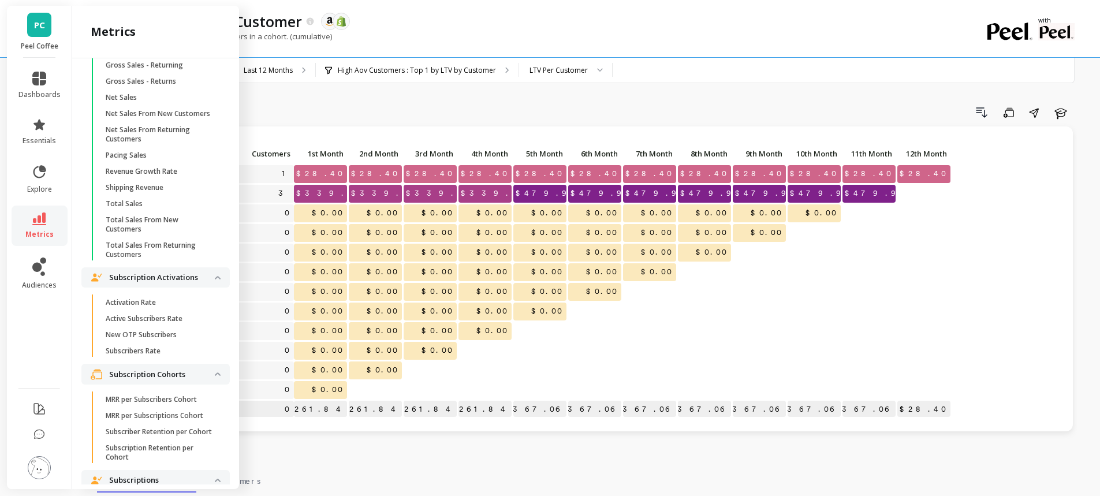
scroll to position [2740, 0]
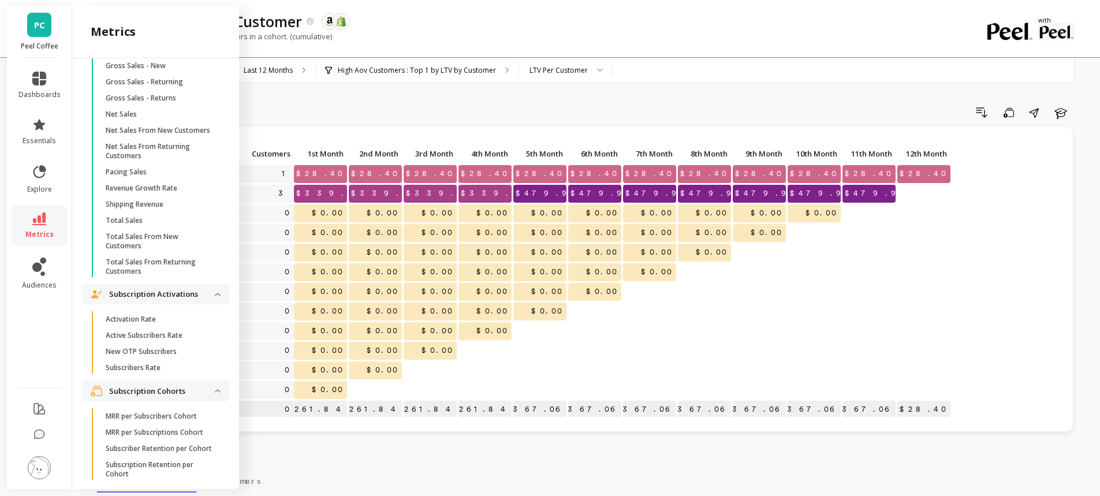
drag, startPoint x: 109, startPoint y: 91, endPoint x: 144, endPoint y: 93, distance: 35.3
click at [144, 13] on p "Revenue" at bounding box center [162, 8] width 106 height 12
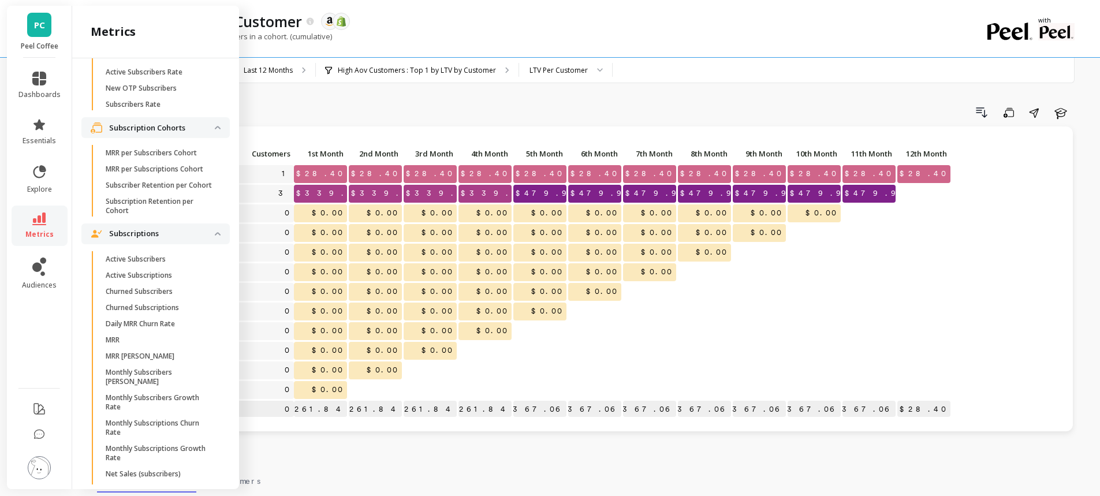
click at [129, 13] on p "Revenue" at bounding box center [162, 8] width 106 height 12
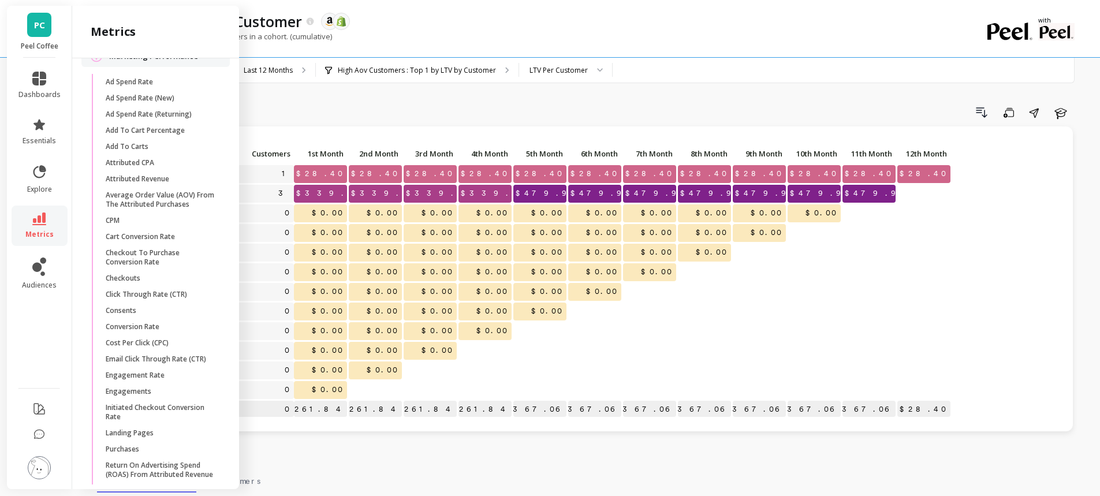
scroll to position [1436, 0]
